Goal: Task Accomplishment & Management: Manage account settings

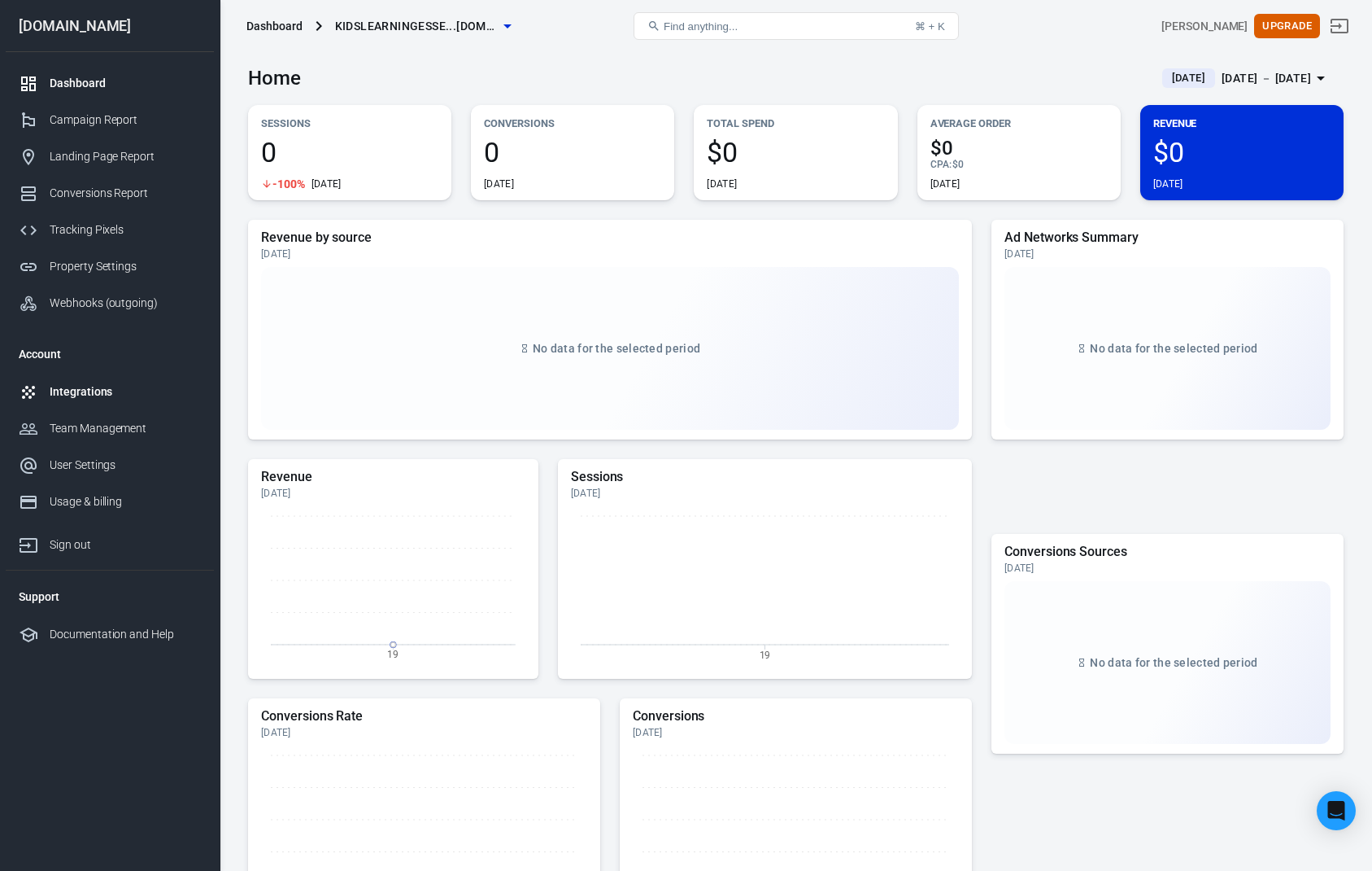
click at [142, 385] on div "Integrations" at bounding box center [125, 392] width 151 height 17
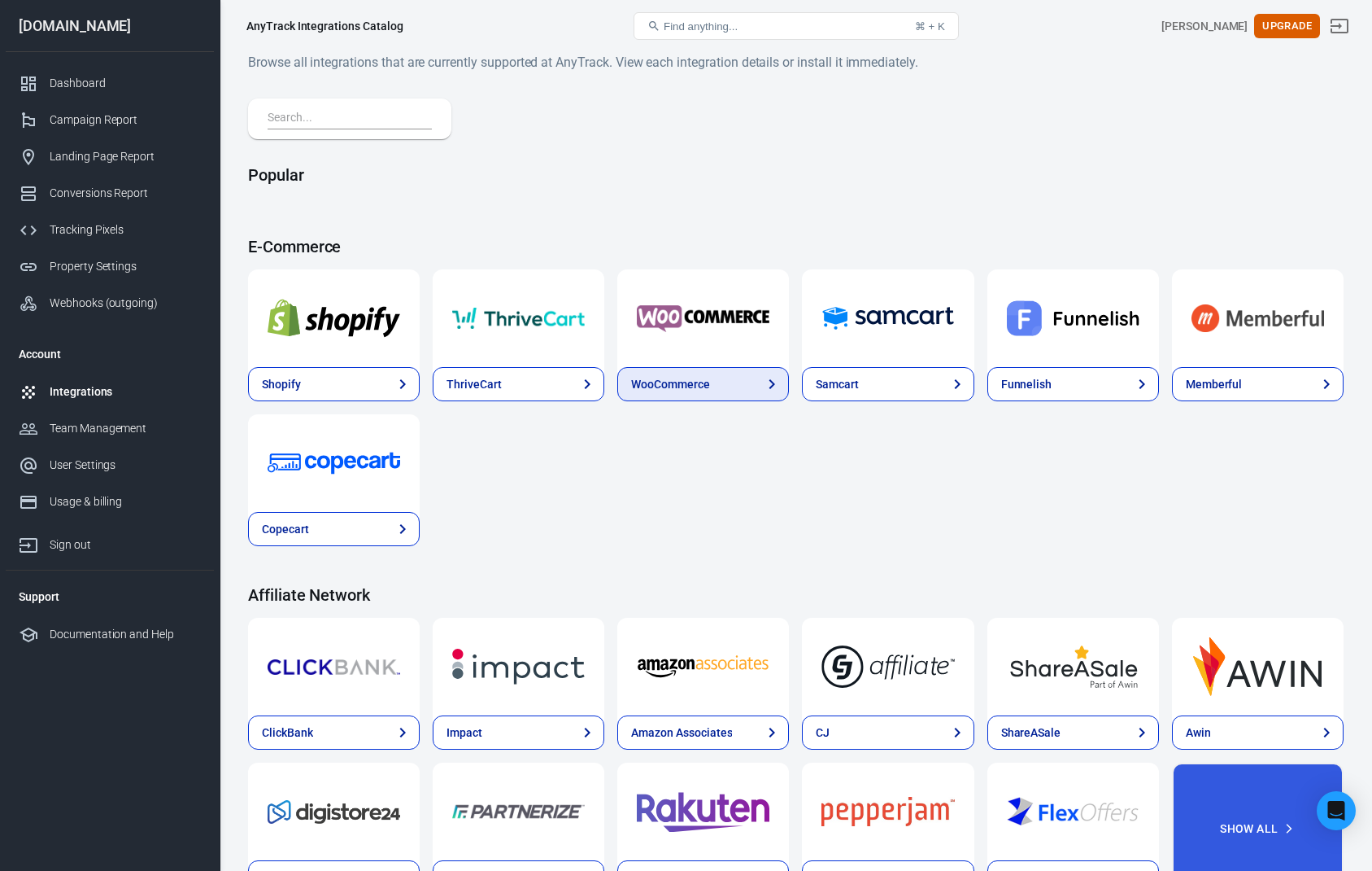
click at [672, 383] on div "WooCommerce" at bounding box center [670, 384] width 78 height 17
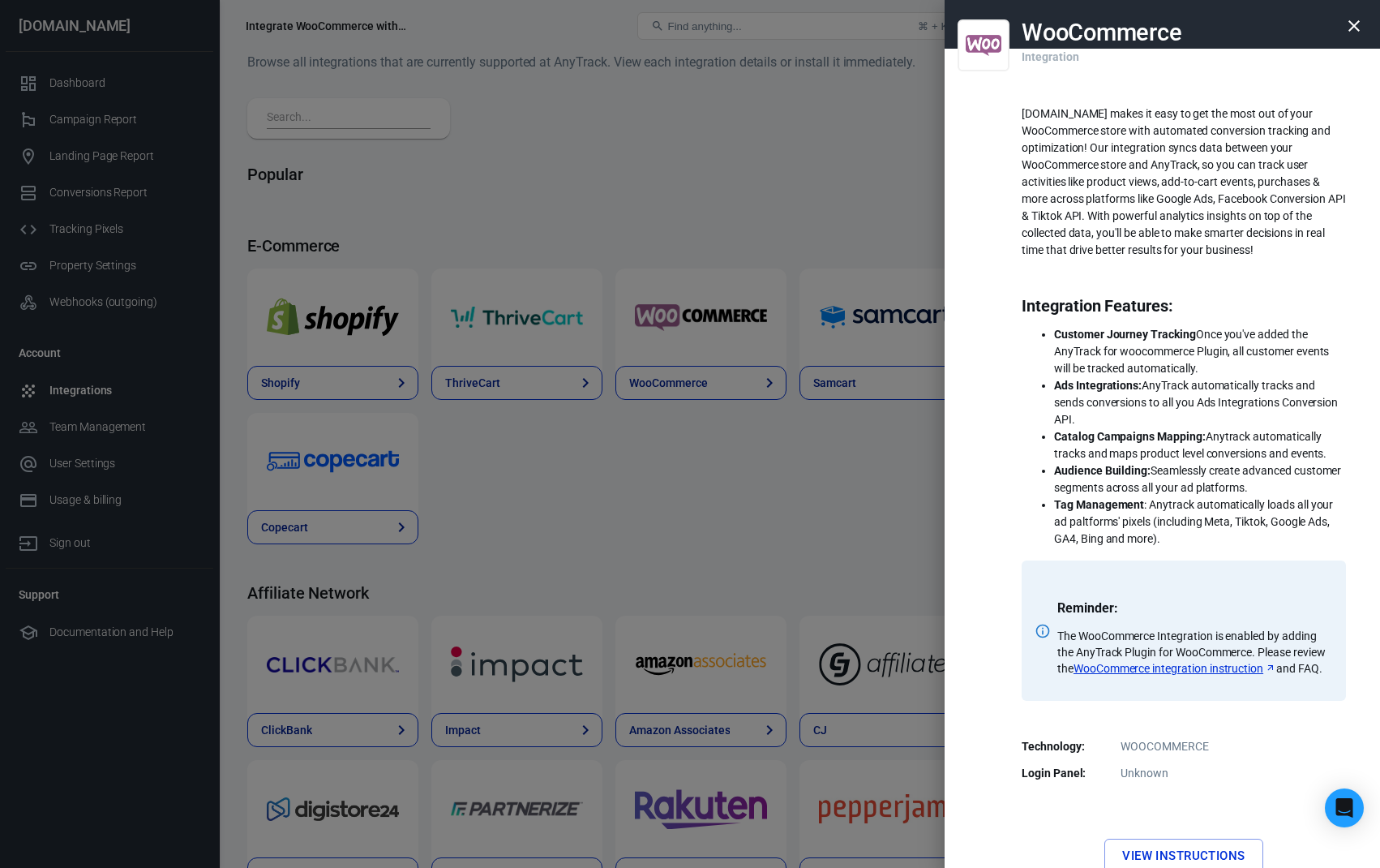
click at [1167, 670] on link "WooCommerce integration instruction" at bounding box center [1175, 668] width 203 height 16
click at [843, 210] on div at bounding box center [690, 434] width 1380 height 868
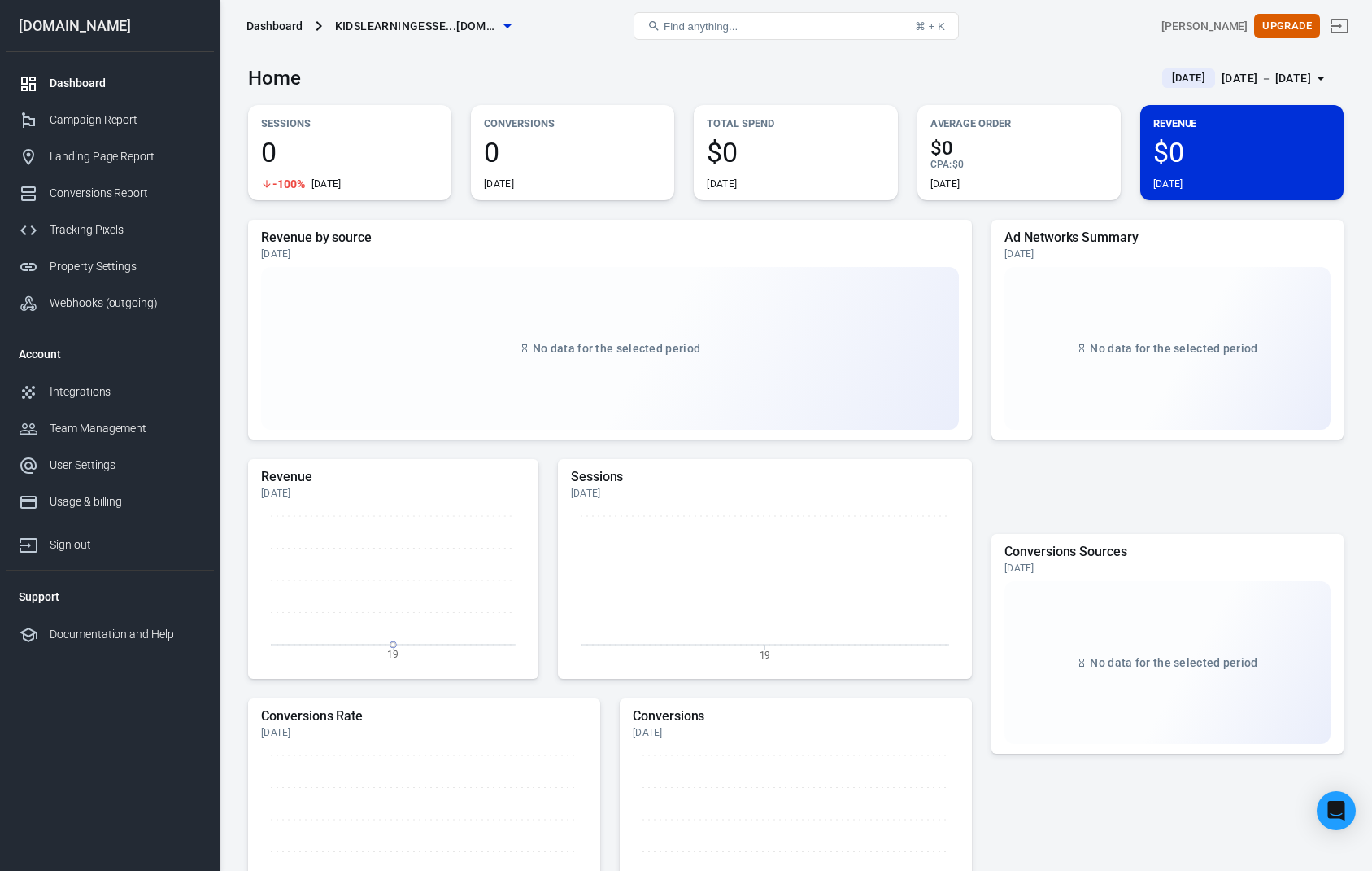
click at [500, 28] on icon "button" at bounding box center [507, 26] width 19 height 19
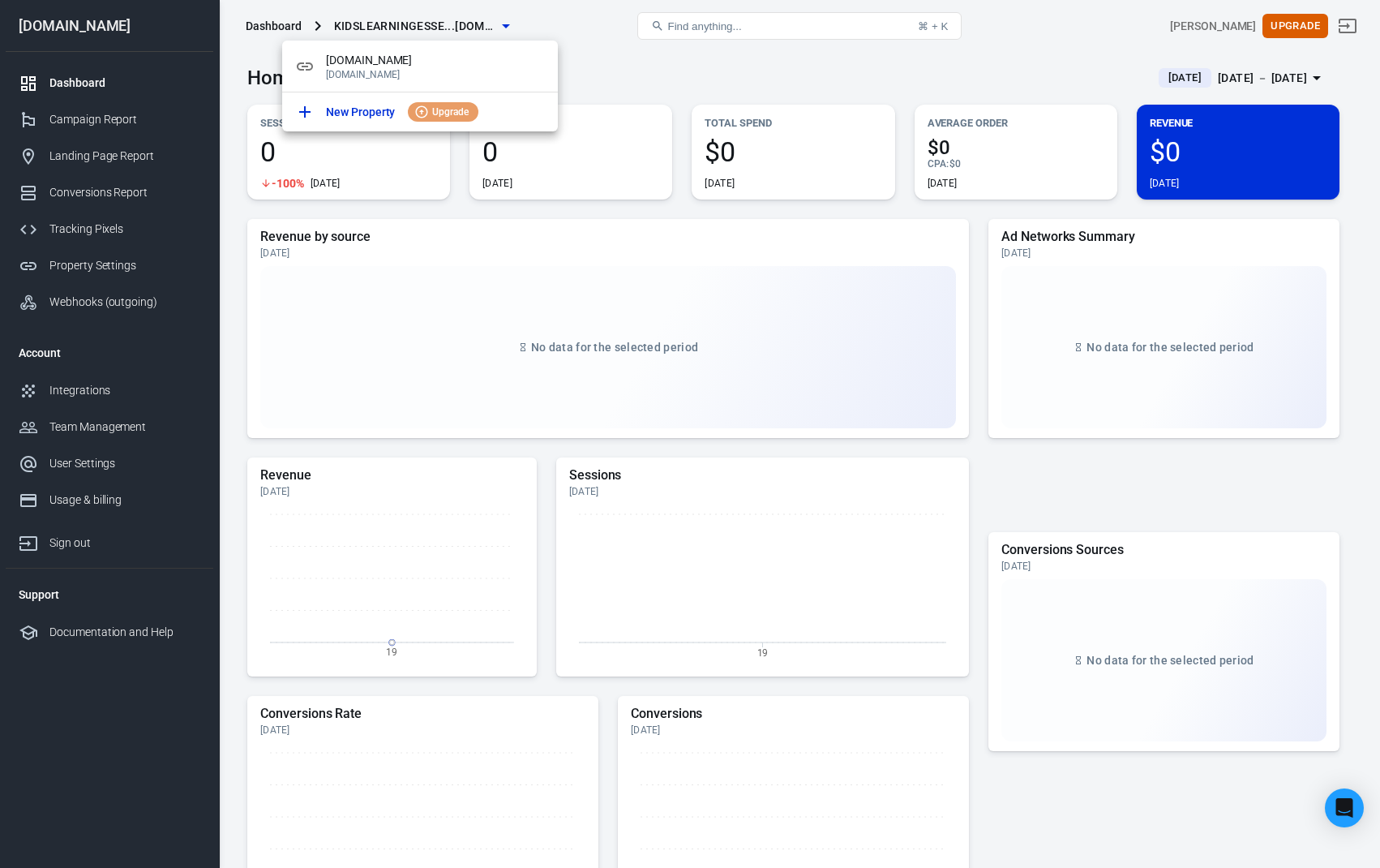
click at [659, 58] on div at bounding box center [690, 434] width 1380 height 868
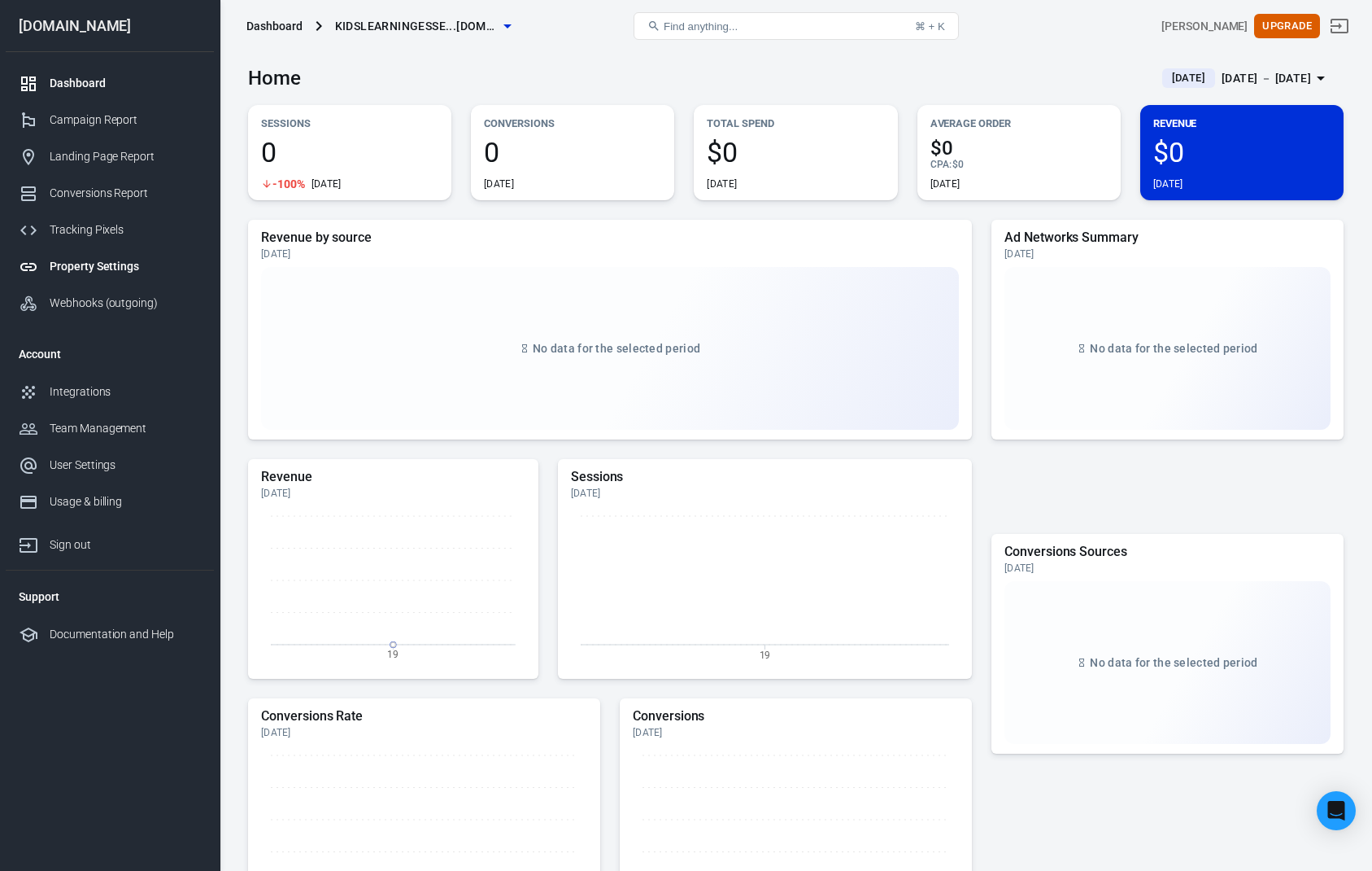
click at [148, 271] on div "Property Settings" at bounding box center [125, 266] width 151 height 17
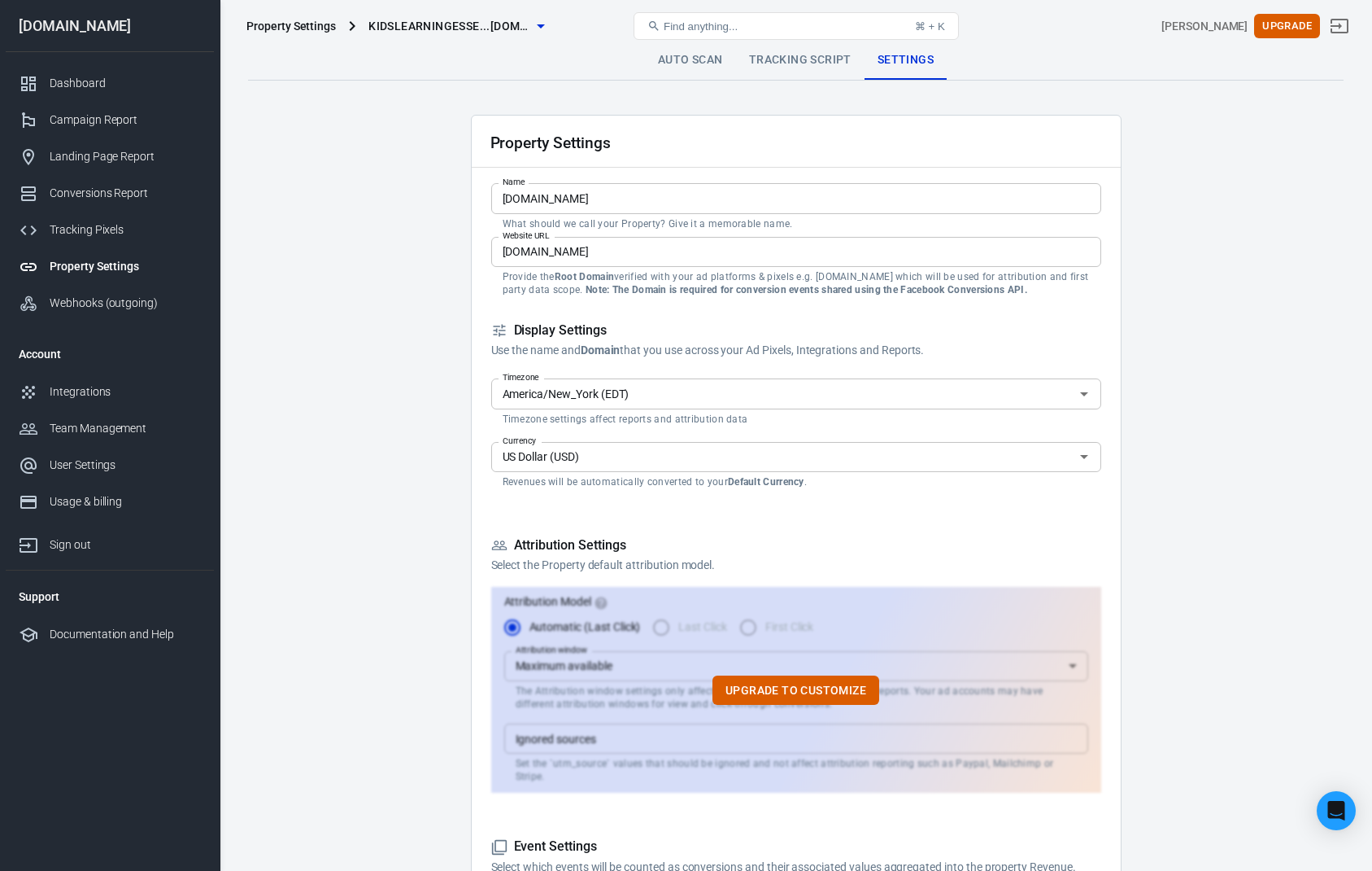
click at [800, 54] on link "Tracking Script" at bounding box center [800, 60] width 128 height 39
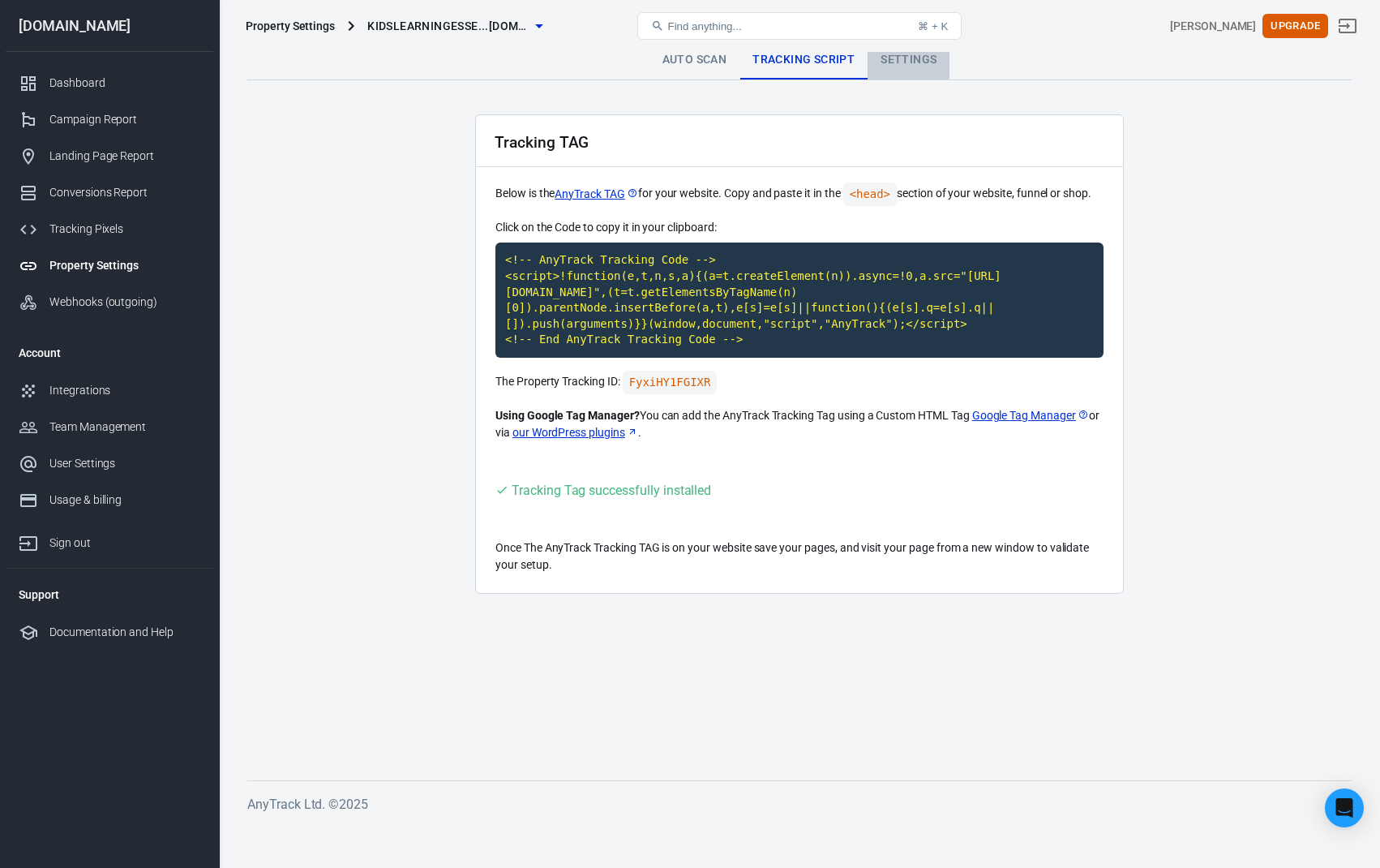
click at [907, 59] on link "Settings" at bounding box center [908, 60] width 82 height 39
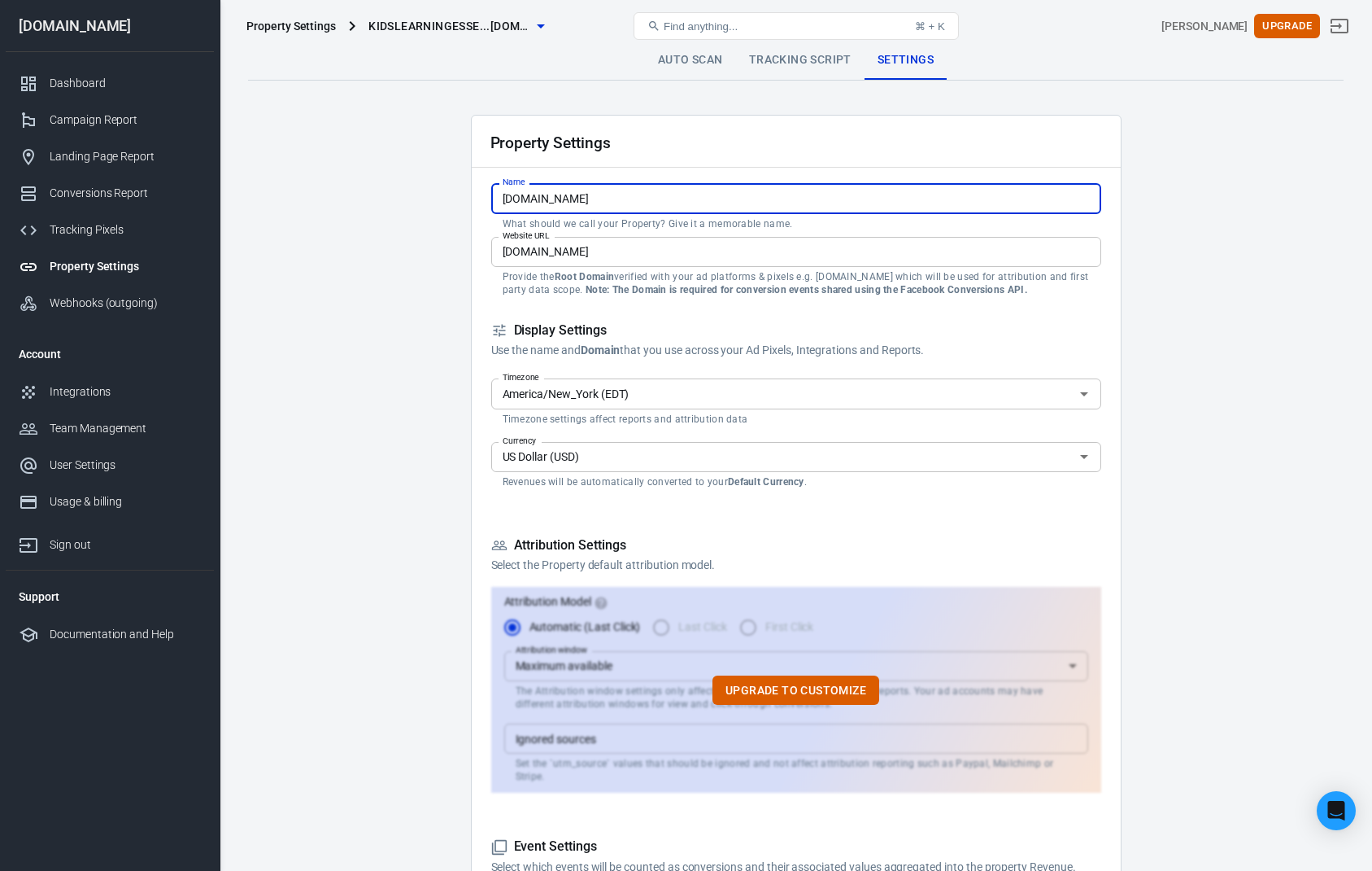
drag, startPoint x: 670, startPoint y: 196, endPoint x: 466, endPoint y: 187, distance: 204.2
click at [668, 384] on div "America/New_York (EDT) Timezone" at bounding box center [797, 393] width 610 height 30
type input "Kids Learning Essentials"
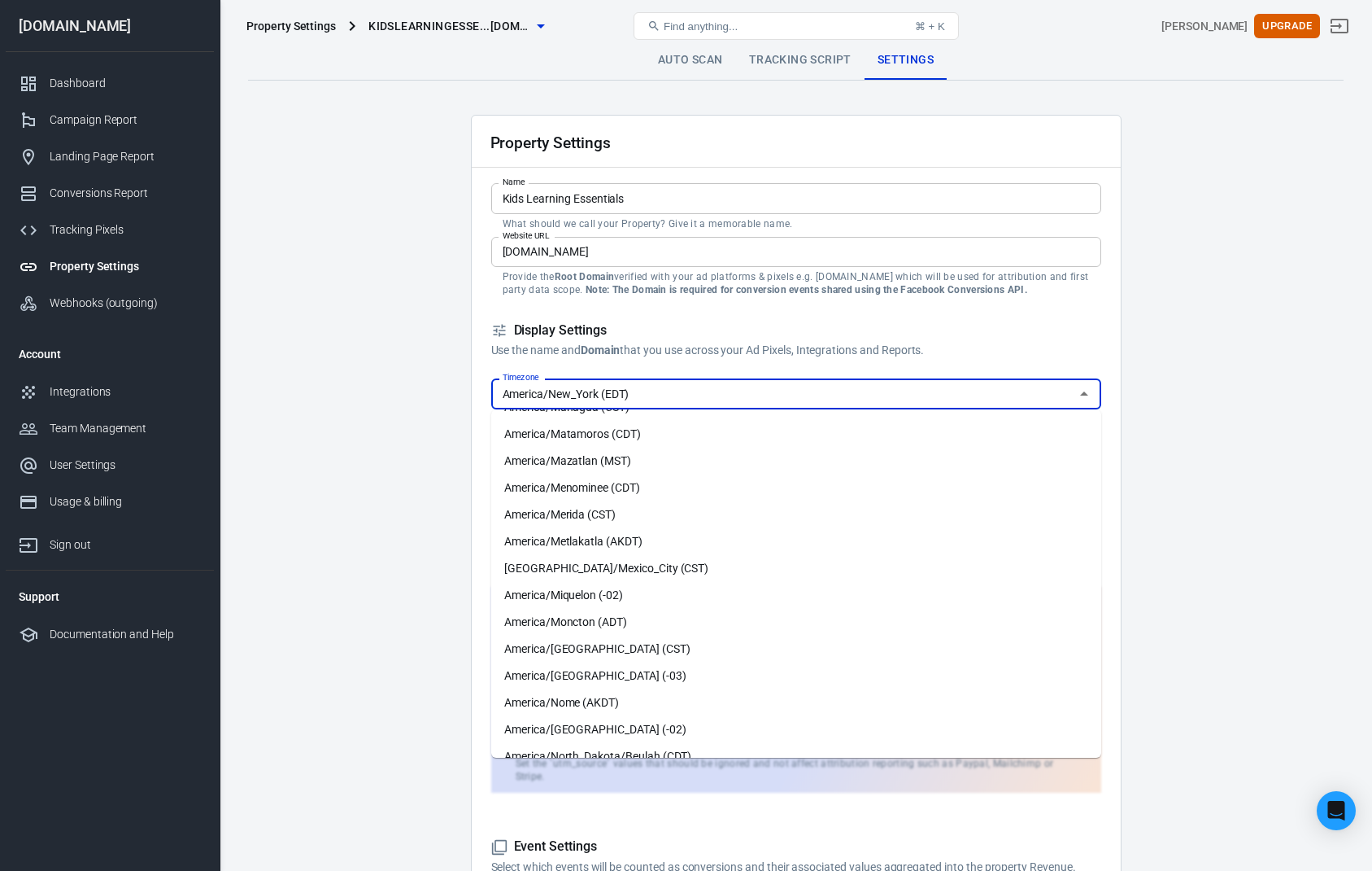
scroll to position [2661, 0]
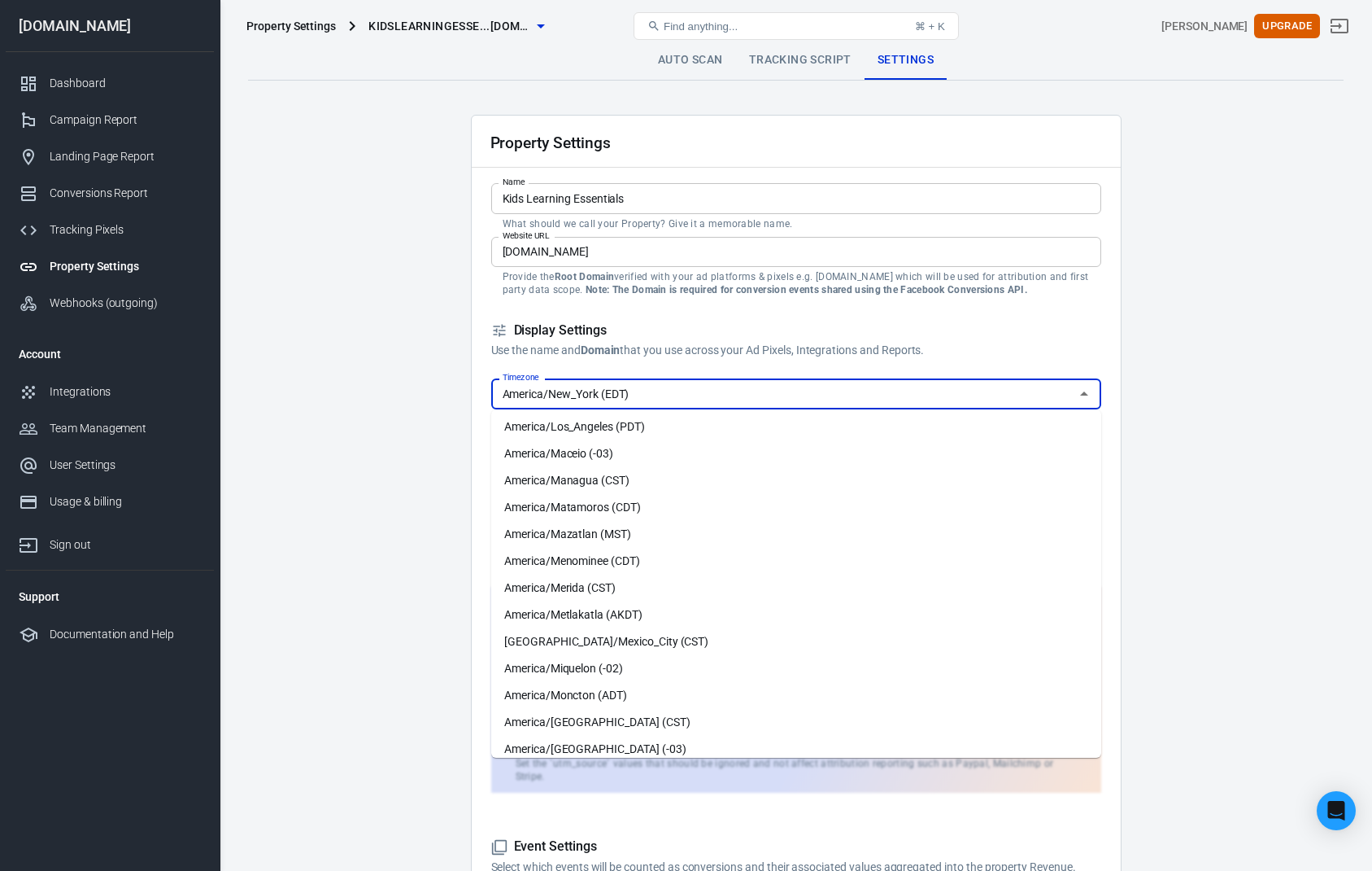
click at [792, 432] on li "America/Los_Angeles (PDT)" at bounding box center [797, 427] width 610 height 27
type input "America/Los_Angeles (PDT)"
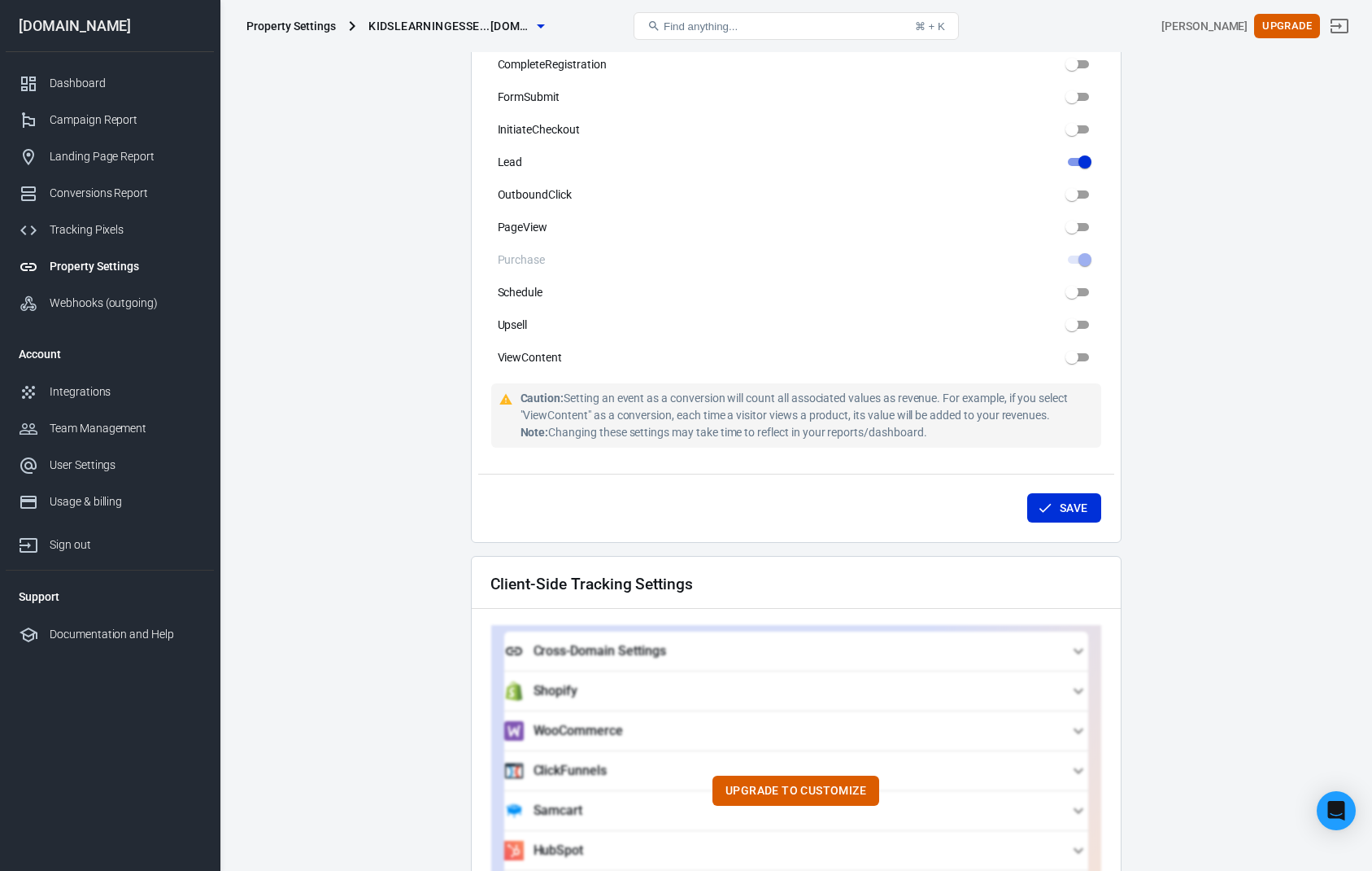
scroll to position [977, 0]
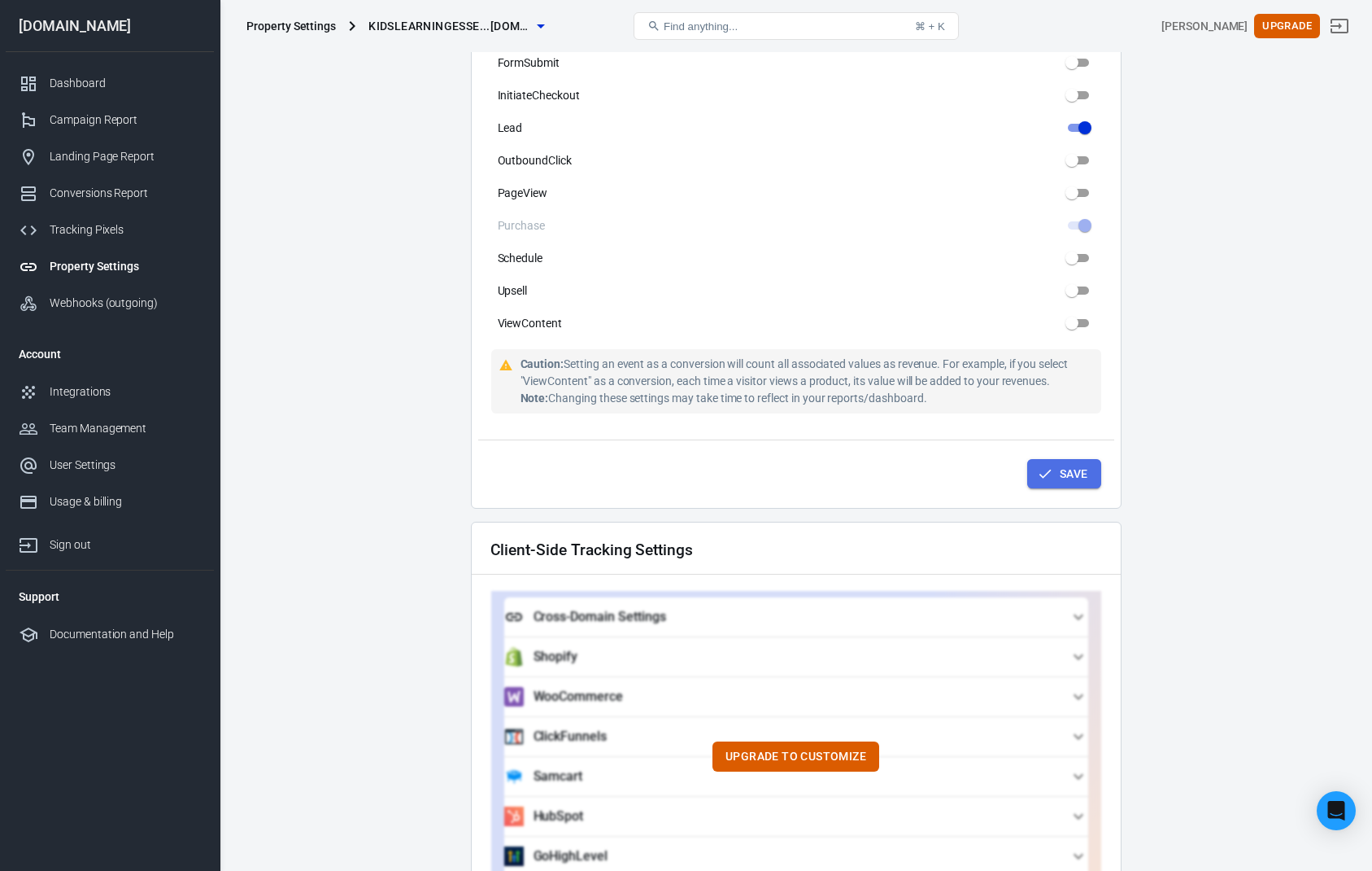
click at [1055, 459] on button "Save" at bounding box center [1064, 474] width 74 height 30
click at [1076, 459] on button "Save" at bounding box center [1064, 474] width 74 height 30
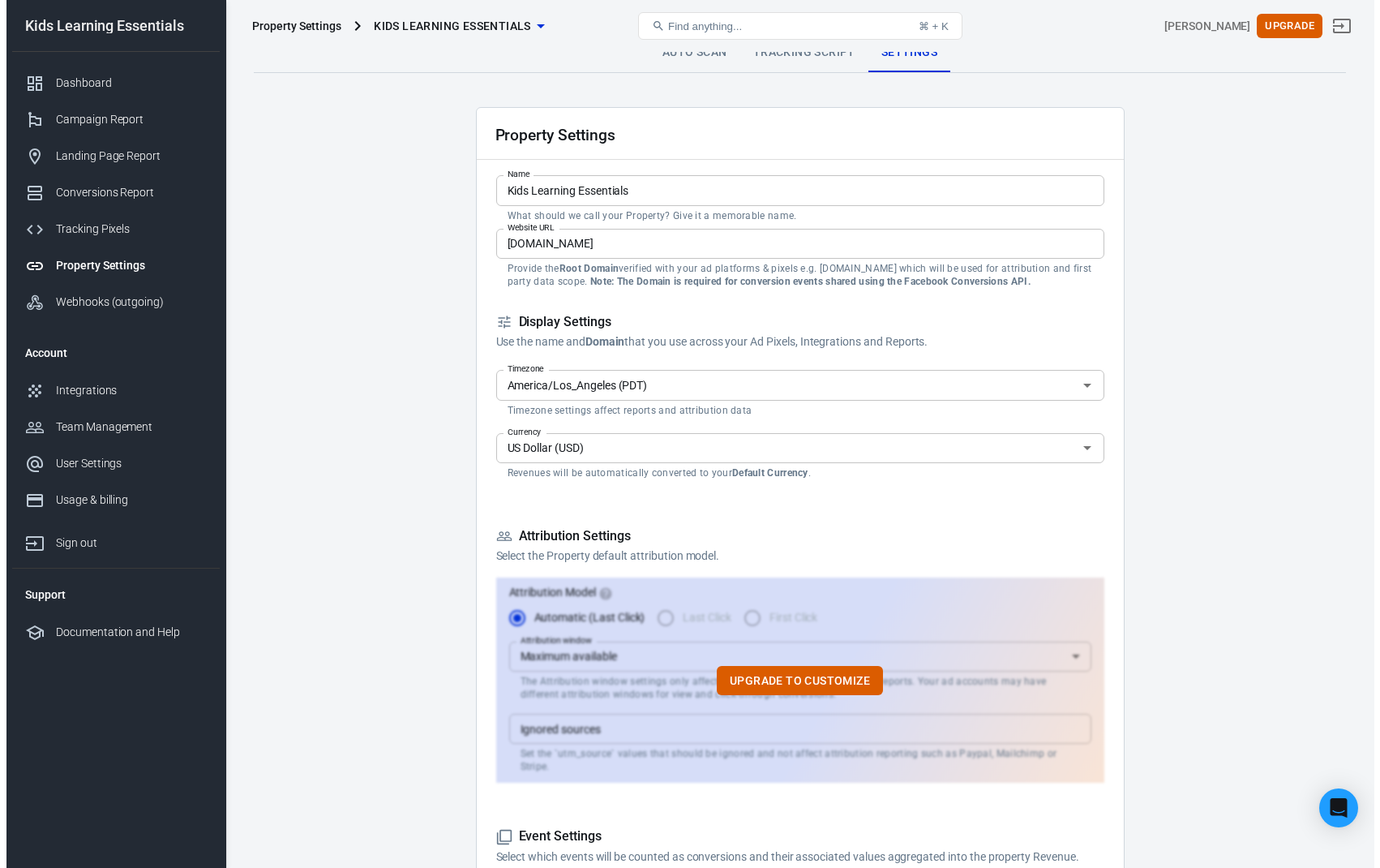
scroll to position [0, 0]
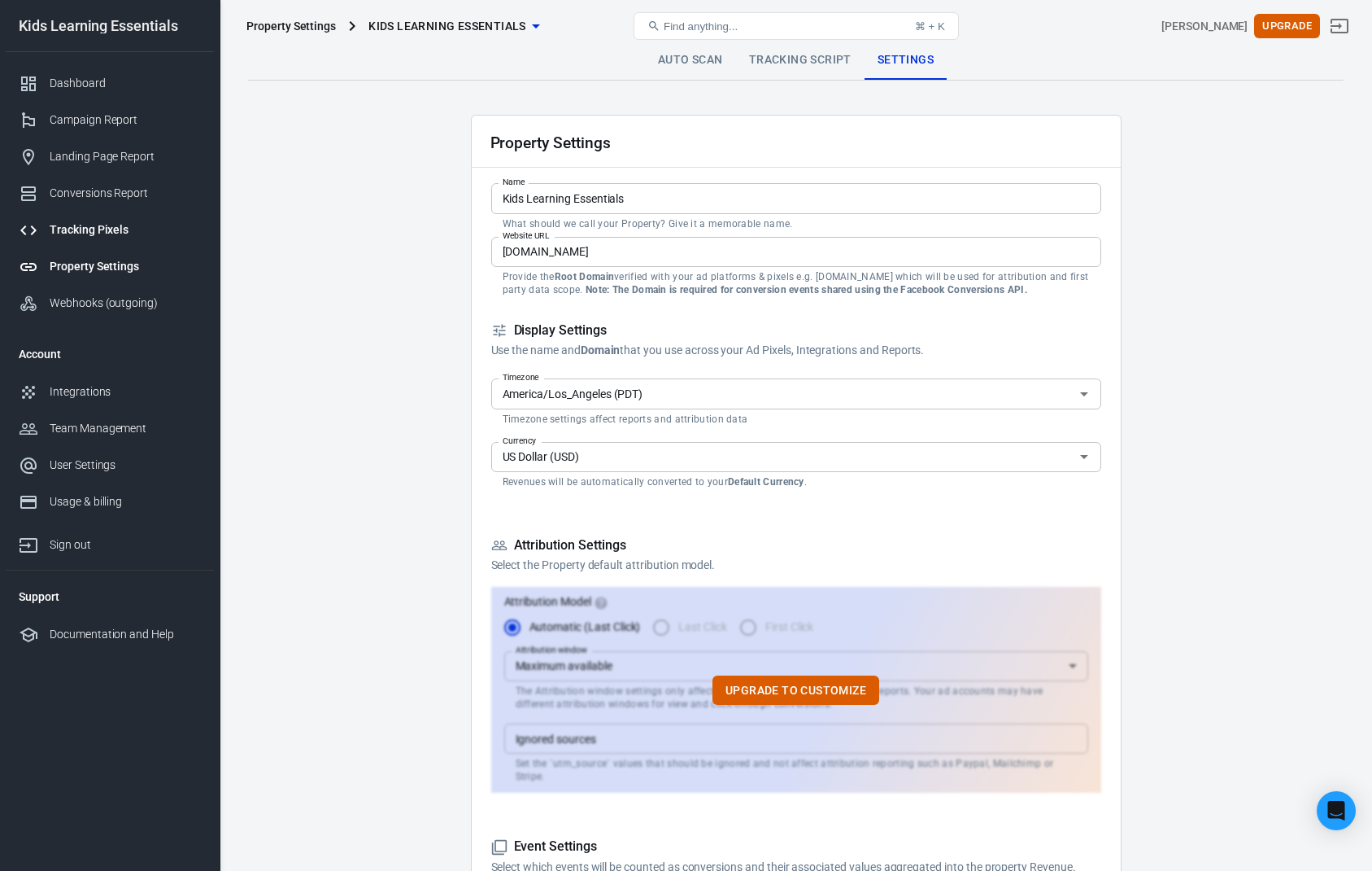
click at [98, 234] on div "Tracking Pixels" at bounding box center [125, 230] width 151 height 17
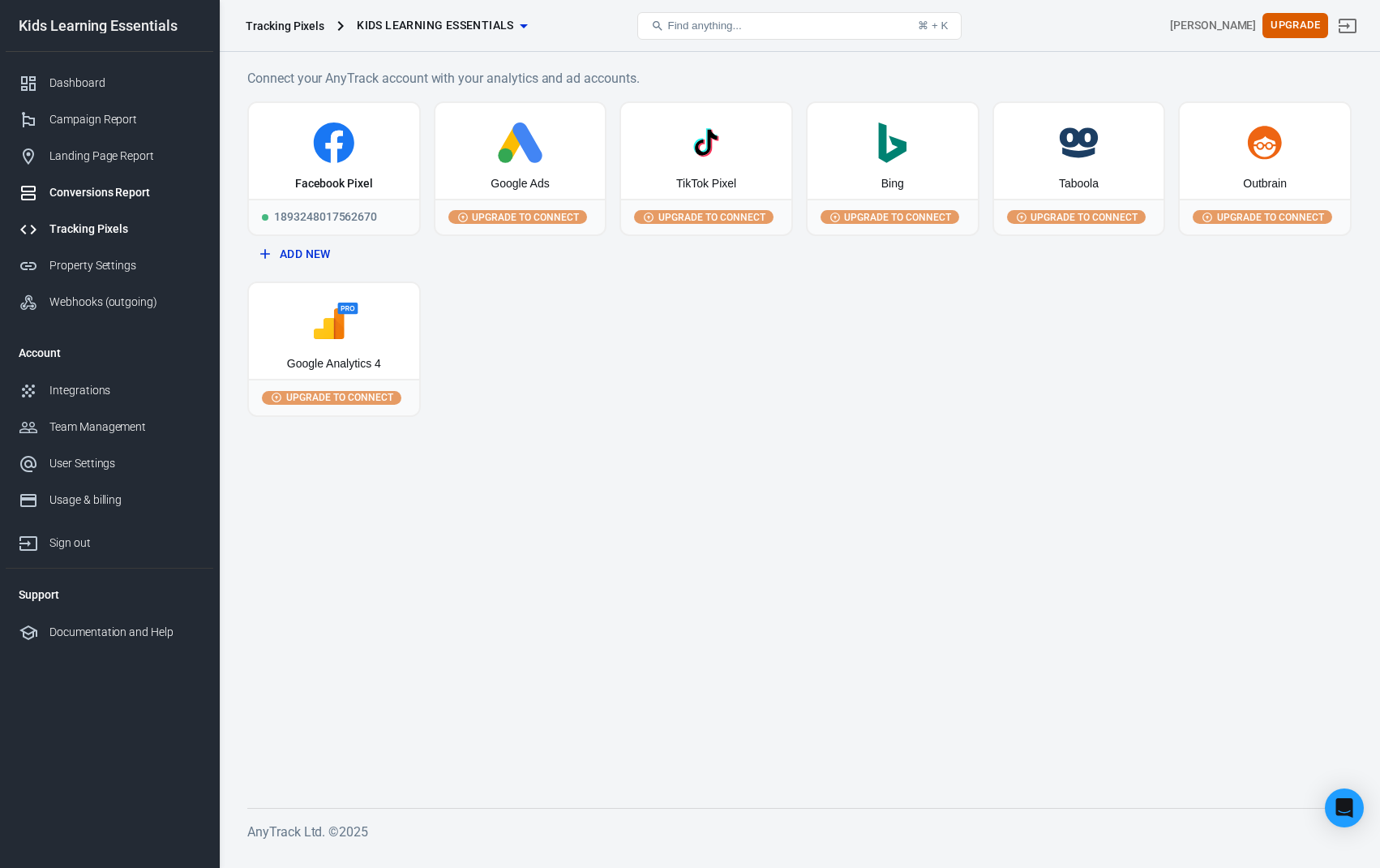
click at [142, 196] on div "Conversions Report" at bounding box center [124, 192] width 151 height 17
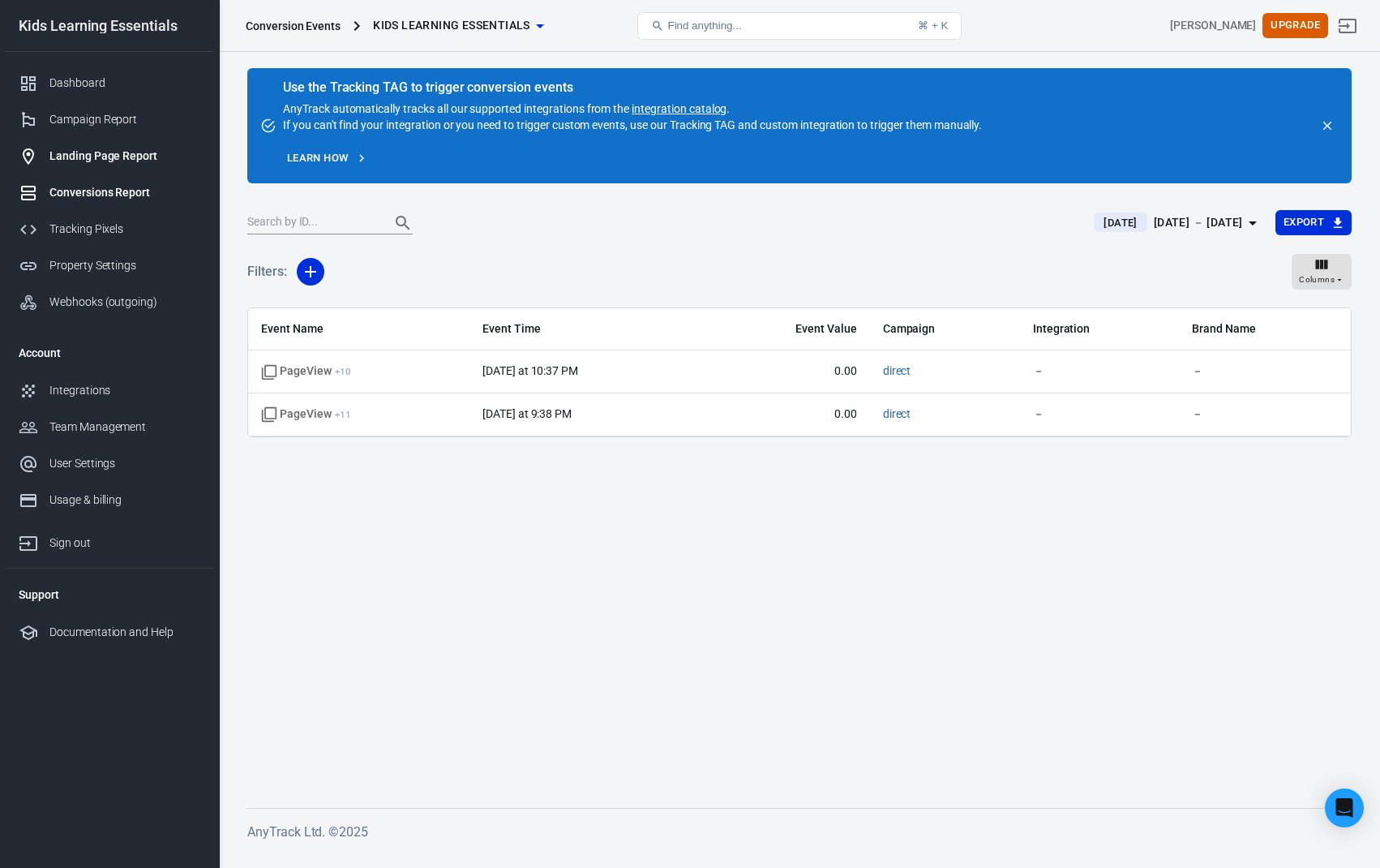
click at [129, 162] on div "Landing Page Report" at bounding box center [124, 155] width 151 height 17
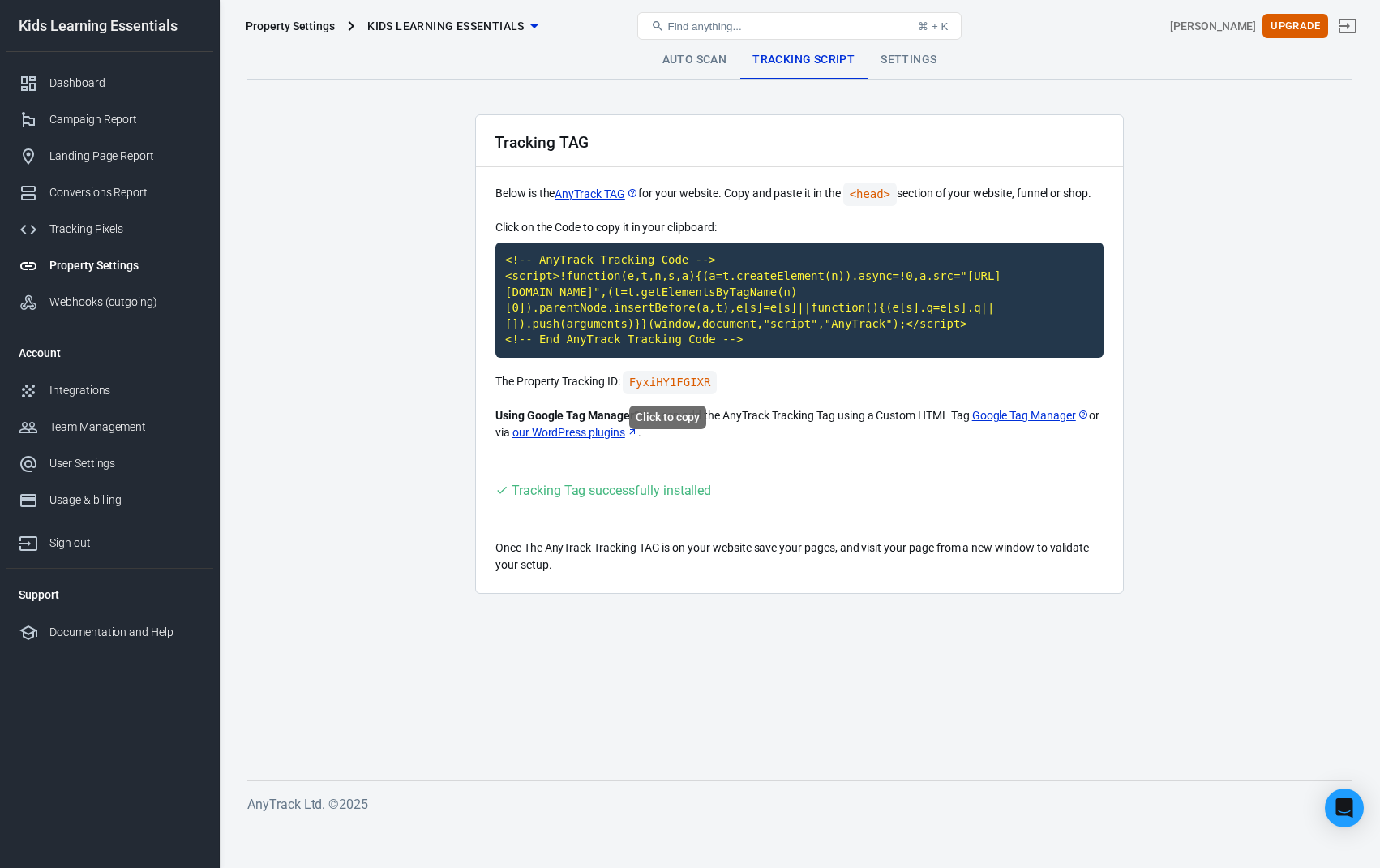
click at [687, 380] on code "FyxiHY1FGIXR" at bounding box center [670, 382] width 95 height 24
click at [376, 427] on main "Auto Scan Tracking Script Settings Tracking TAG Below is the AnyTrack TAG for y…" at bounding box center [800, 397] width 1105 height 714
